Goal: Check status: Check status

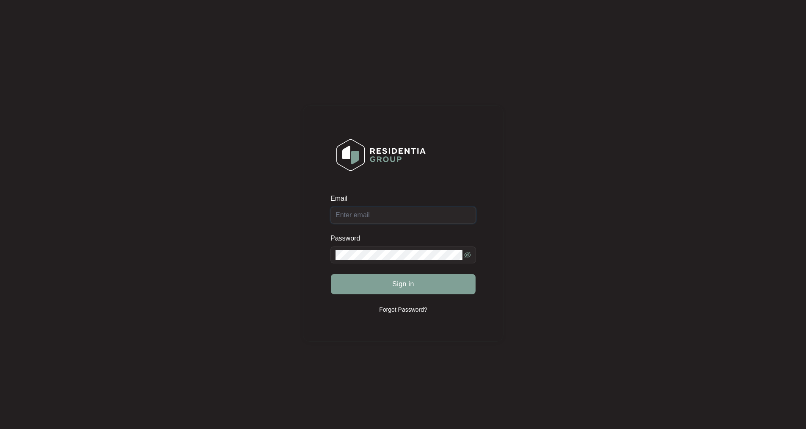
type input "[EMAIL_ADDRESS][DOMAIN_NAME]"
click at [331, 274] on button "Sign in" at bounding box center [403, 284] width 145 height 20
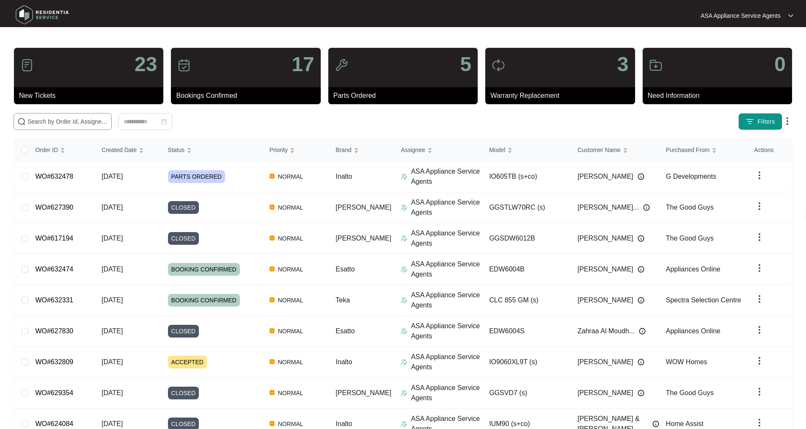
click at [36, 121] on input "text" at bounding box center [68, 121] width 80 height 9
paste input "WO#630009"
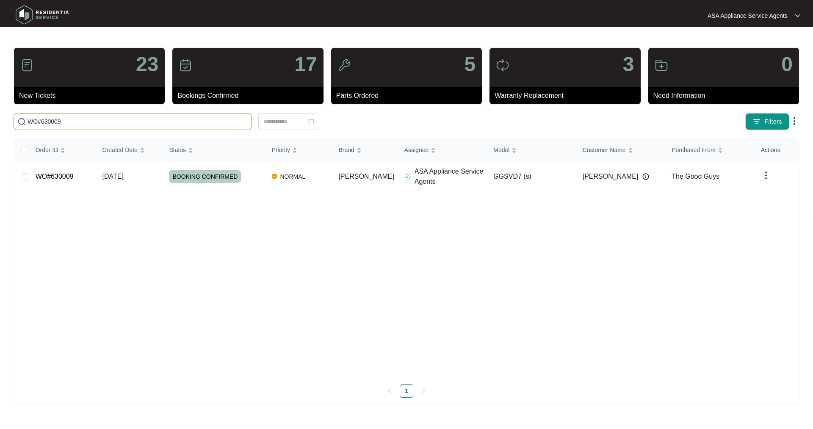
type input "WO#630009"
click at [102, 174] on td "[DATE]" at bounding box center [129, 176] width 67 height 31
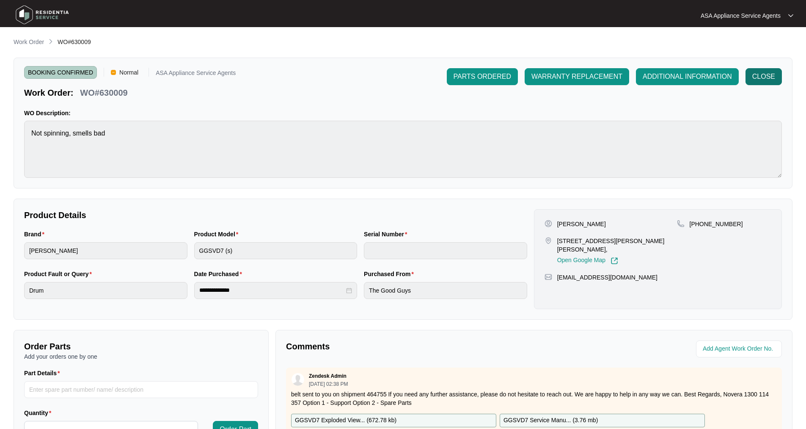
click at [764, 74] on span "CLOSE" at bounding box center [764, 77] width 23 height 10
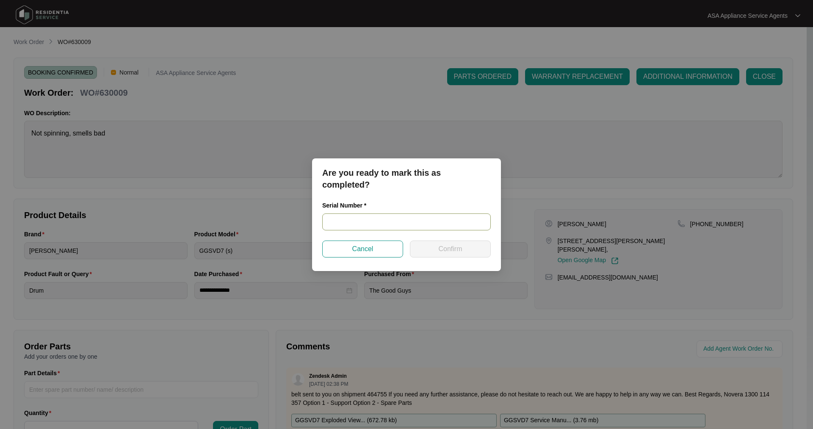
click at [395, 223] on input "text" at bounding box center [406, 221] width 168 height 17
paste input "541N965560143295L00136"
type input "541N965560143295L00136"
click at [439, 254] on span "Confirm" at bounding box center [450, 249] width 24 height 10
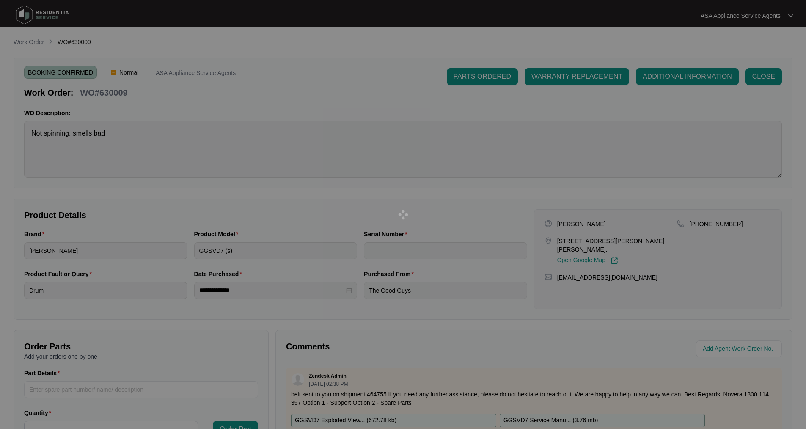
type input "541N965560143295L00136"
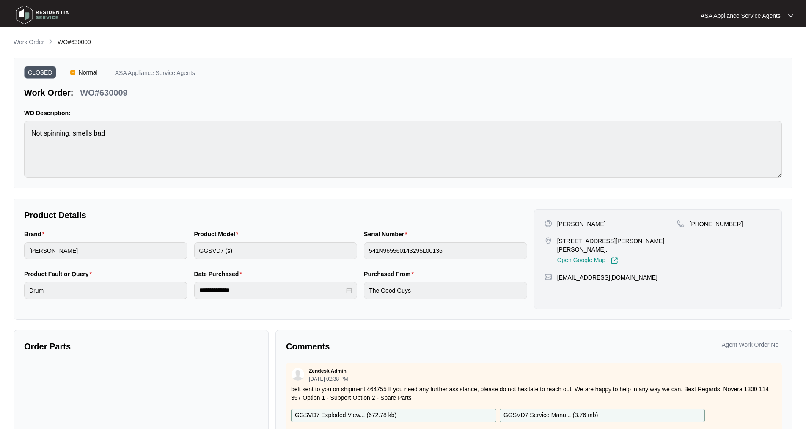
click at [25, 16] on img at bounding box center [42, 14] width 59 height 25
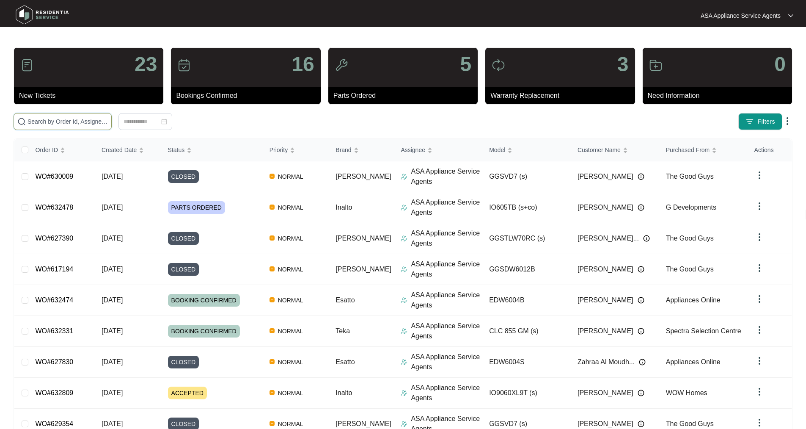
click at [108, 121] on input "text" at bounding box center [68, 121] width 80 height 9
paste input "WO#627830"
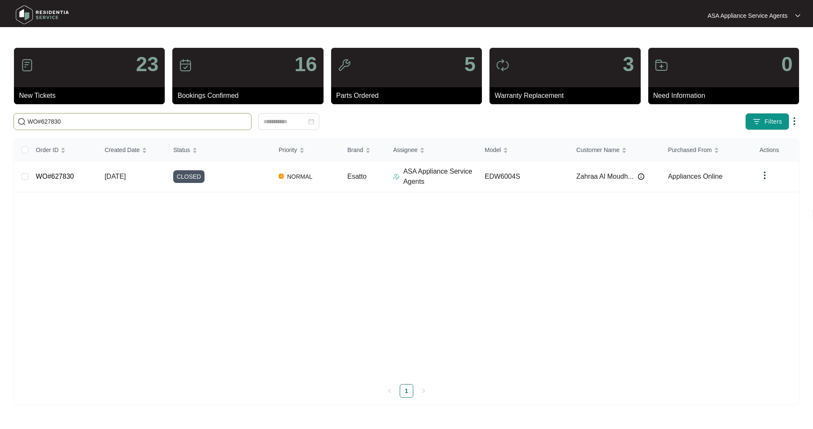
click at [71, 119] on input "WO#627830" at bounding box center [138, 121] width 220 height 9
drag, startPoint x: 71, startPoint y: 119, endPoint x: 0, endPoint y: 119, distance: 71.1
click at [0, 119] on main "23 New Tickets 16 Bookings Confirmed 5 Parts Ordered 3 Warranty Replacement 0 N…" at bounding box center [406, 214] width 813 height 429
paste input "6818"
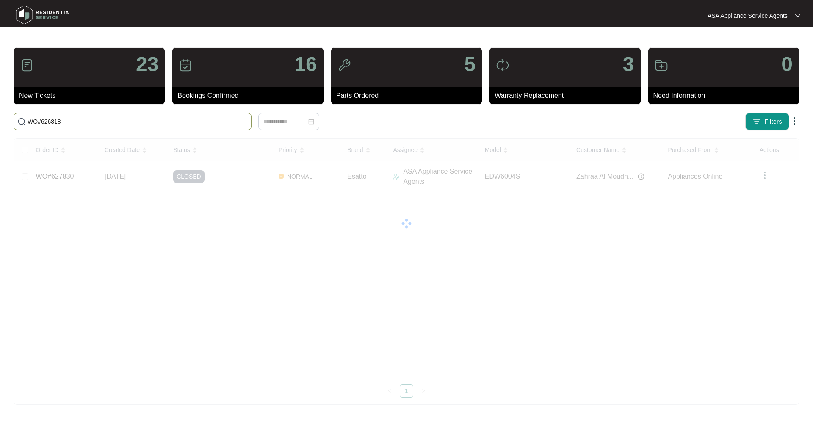
type input "WO#626818"
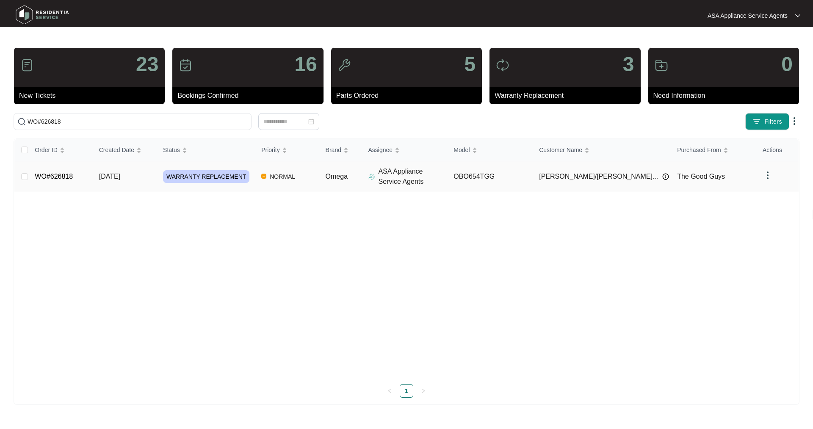
click at [65, 174] on link "WO#626818" at bounding box center [54, 176] width 38 height 7
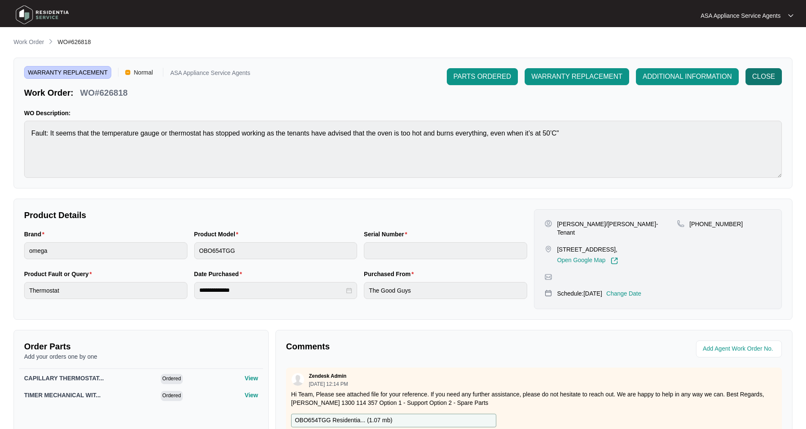
click at [760, 74] on span "CLOSE" at bounding box center [764, 77] width 23 height 10
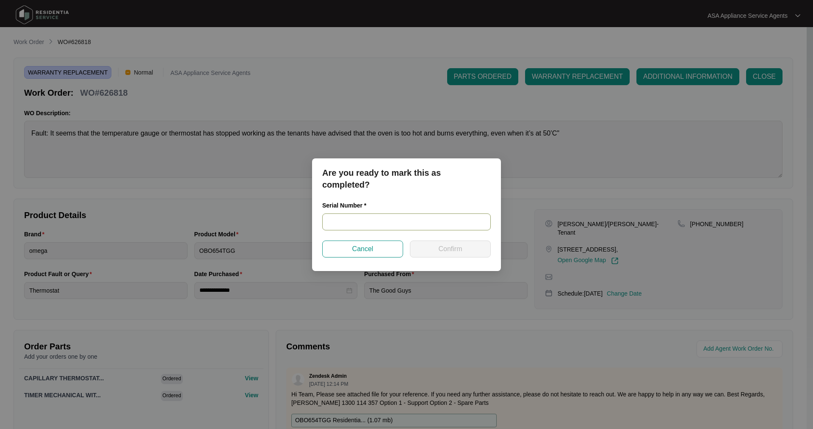
drag, startPoint x: 338, startPoint y: 221, endPoint x: 341, endPoint y: 215, distance: 7.4
click at [338, 221] on input "text" at bounding box center [406, 221] width 168 height 17
paste input "967981824090426"
type input "967981824090426"
click at [466, 249] on button "Confirm" at bounding box center [450, 248] width 81 height 17
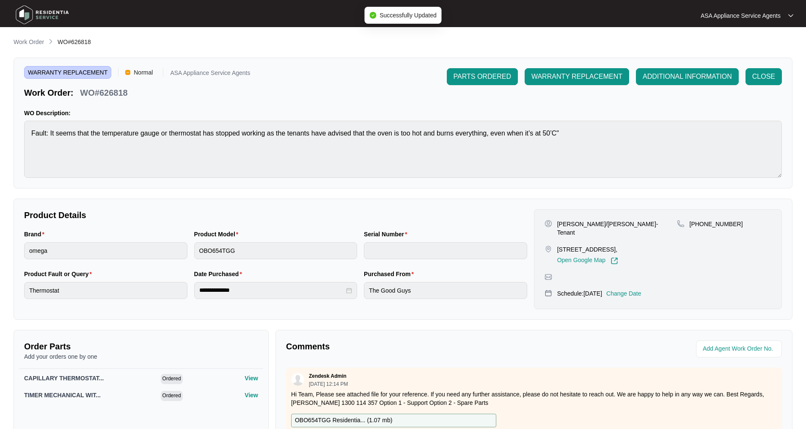
type input "967981824090426"
